Goal: Navigation & Orientation: Find specific page/section

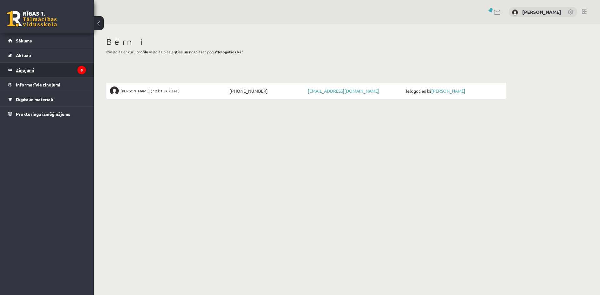
click at [33, 68] on legend "Ziņojumi 8" at bounding box center [51, 70] width 70 height 14
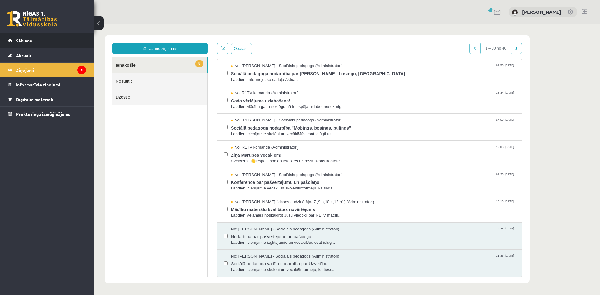
click at [27, 41] on span "Sākums" at bounding box center [24, 41] width 16 height 6
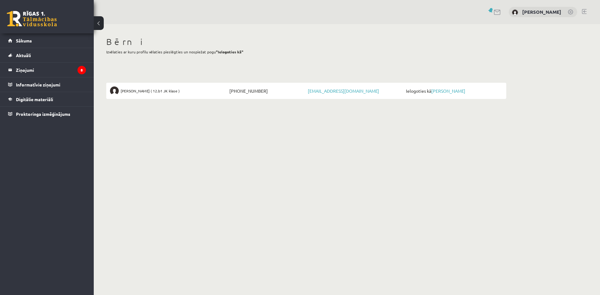
click at [584, 11] on link at bounding box center [583, 11] width 5 height 5
